Goal: Task Accomplishment & Management: Use online tool/utility

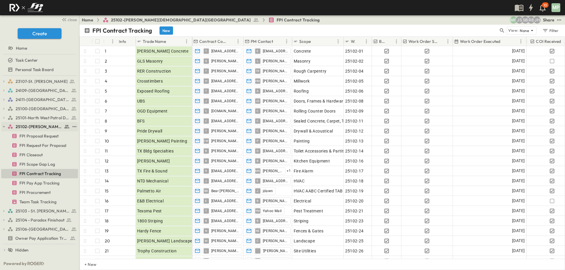
click at [3, 126] on icon "button" at bounding box center [4, 127] width 4 height 4
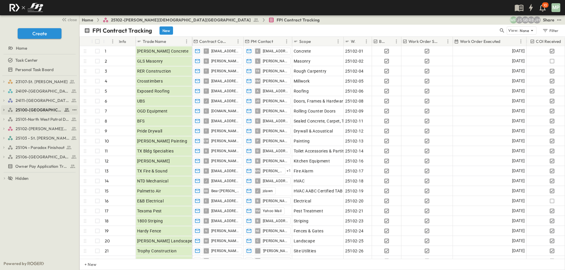
click at [3, 108] on button "button" at bounding box center [3, 109] width 5 height 5
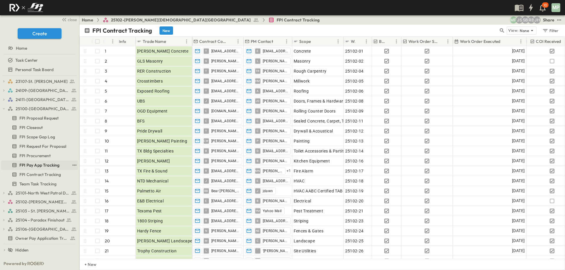
click at [51, 166] on span "FPI Pay App Tracking" at bounding box center [39, 165] width 40 height 6
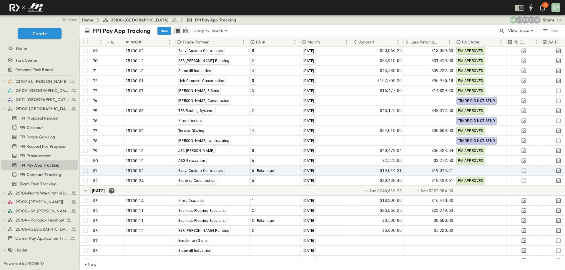
scroll to position [745, 0]
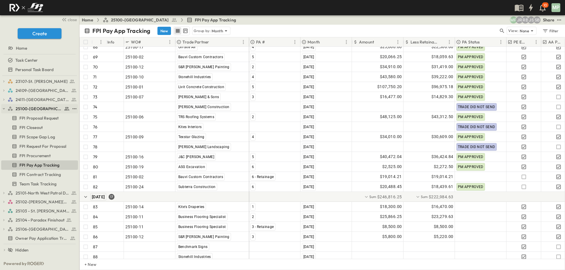
click at [4, 106] on button "button" at bounding box center [3, 108] width 5 height 5
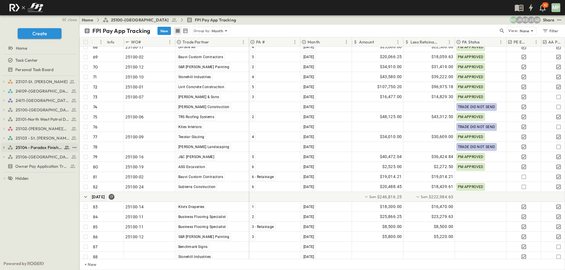
click at [5, 148] on icon "button" at bounding box center [4, 148] width 4 height 4
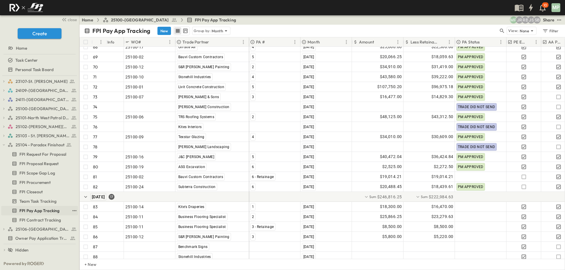
click at [48, 210] on span "FPI Pay App Tracking" at bounding box center [39, 211] width 40 height 6
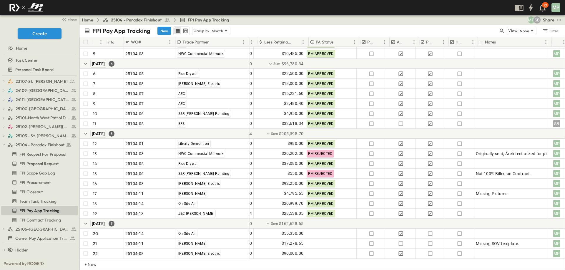
scroll to position [62, 153]
click at [4, 145] on icon "button" at bounding box center [4, 144] width 2 height 1
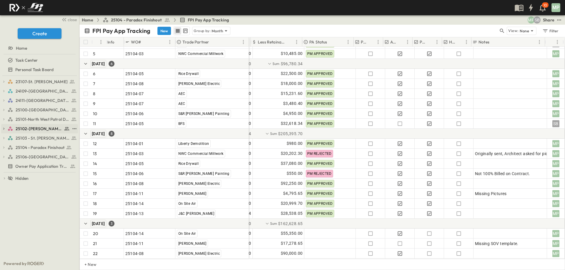
click at [5, 126] on button "button" at bounding box center [3, 128] width 5 height 5
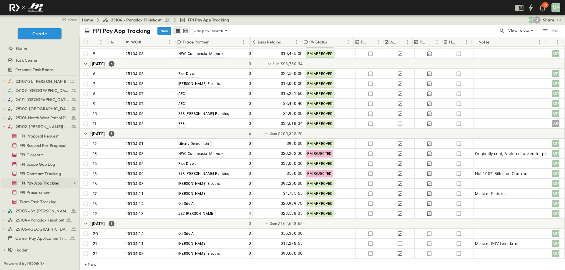
click at [37, 181] on span "FPI Pay App Tracking" at bounding box center [39, 183] width 40 height 6
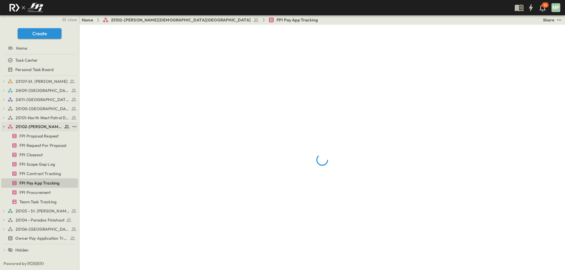
click at [5, 127] on icon "button" at bounding box center [4, 127] width 4 height 4
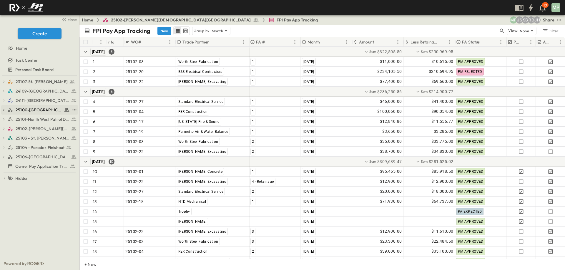
click at [4, 110] on icon "button" at bounding box center [4, 110] width 4 height 4
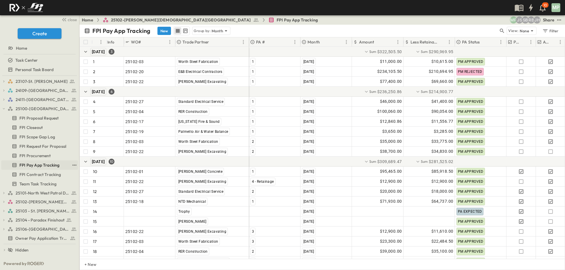
click at [35, 166] on span "FPI Pay App Tracking" at bounding box center [39, 165] width 40 height 6
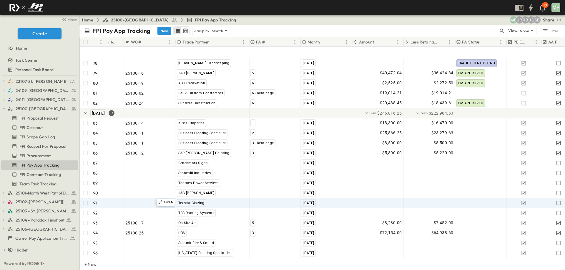
scroll to position [862, 0]
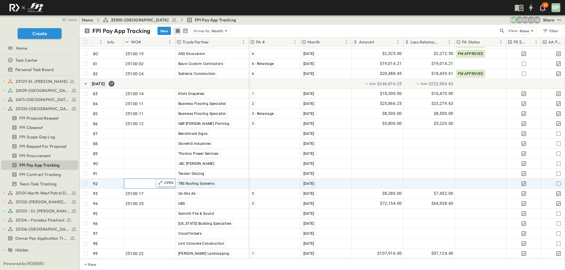
click at [138, 181] on span ""24101-01"" at bounding box center [135, 184] width 21 height 6
type input "********"
click at [260, 179] on div at bounding box center [274, 183] width 51 height 9
click at [252, 203] on span "3" at bounding box center [252, 205] width 2 height 5
click at [363, 180] on div at bounding box center [377, 183] width 51 height 9
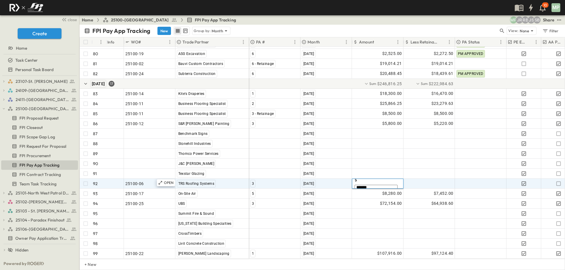
type input "********"
click at [556, 181] on icon "button" at bounding box center [558, 184] width 6 height 6
click at [3, 109] on icon "button" at bounding box center [4, 109] width 4 height 4
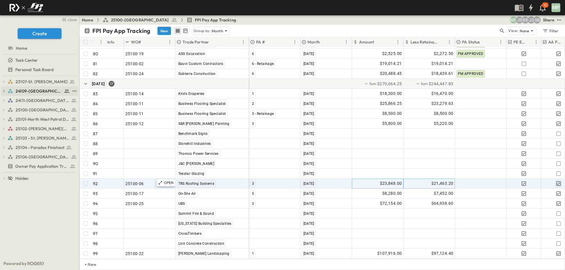
click at [3, 89] on icon "button" at bounding box center [4, 91] width 4 height 4
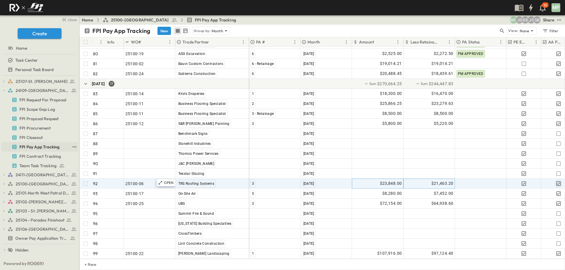
click at [31, 148] on span "FPI Pay App Tracking" at bounding box center [39, 147] width 40 height 6
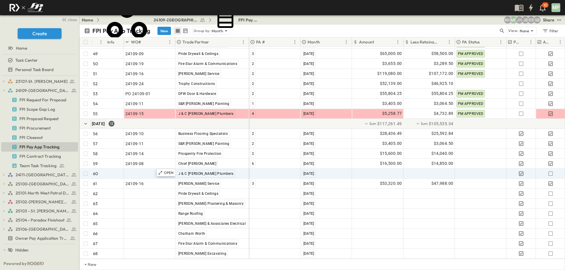
scroll to position [582, 0]
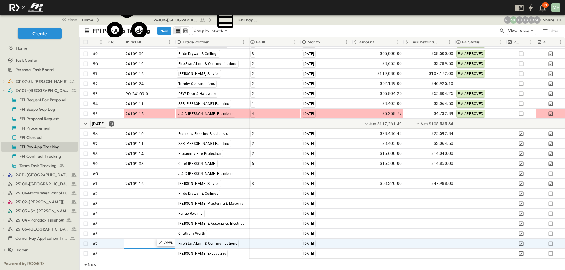
click at [147, 240] on div ""24101-01"" at bounding box center [149, 244] width 49 height 8
type input "********"
click at [262, 239] on div at bounding box center [274, 243] width 51 height 9
type input "*"
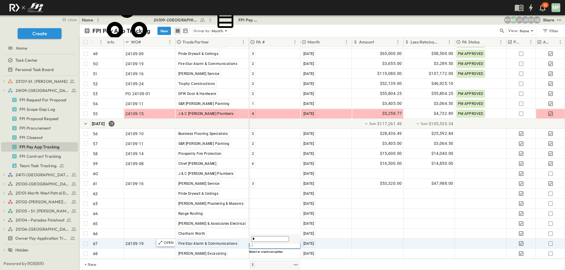
click at [253, 263] on span "3" at bounding box center [252, 265] width 2 height 5
click at [361, 239] on div at bounding box center [377, 243] width 51 height 9
type input "*******"
click at [551, 241] on icon "button" at bounding box center [550, 244] width 6 height 6
